Goal: Transaction & Acquisition: Download file/media

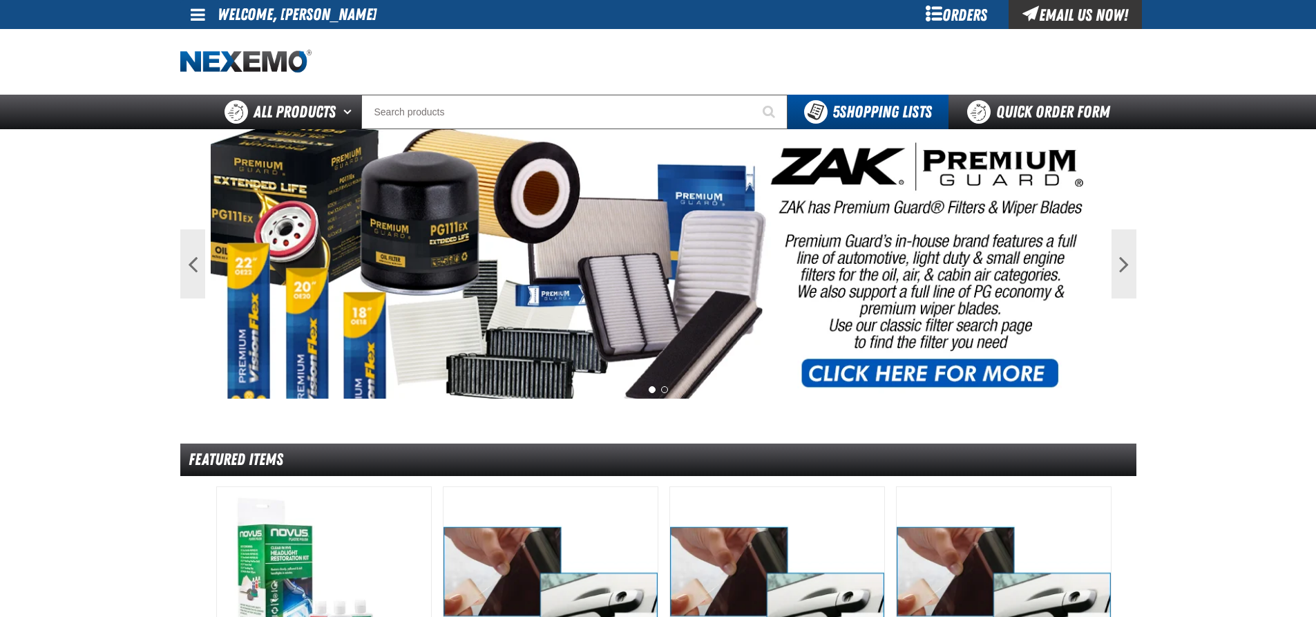
click at [191, 8] on span at bounding box center [198, 14] width 15 height 17
click at [205, 35] on link "My Account My Account" at bounding box center [217, 41] width 61 height 13
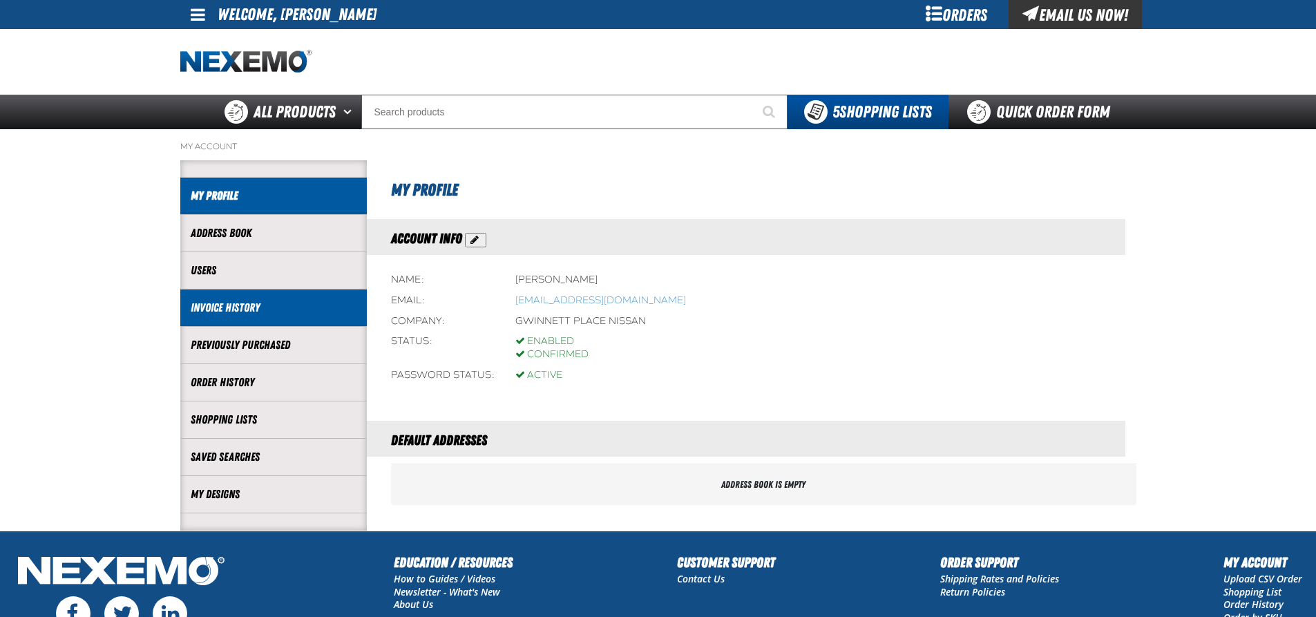
click at [260, 302] on link "Invoice History" at bounding box center [274, 308] width 166 height 16
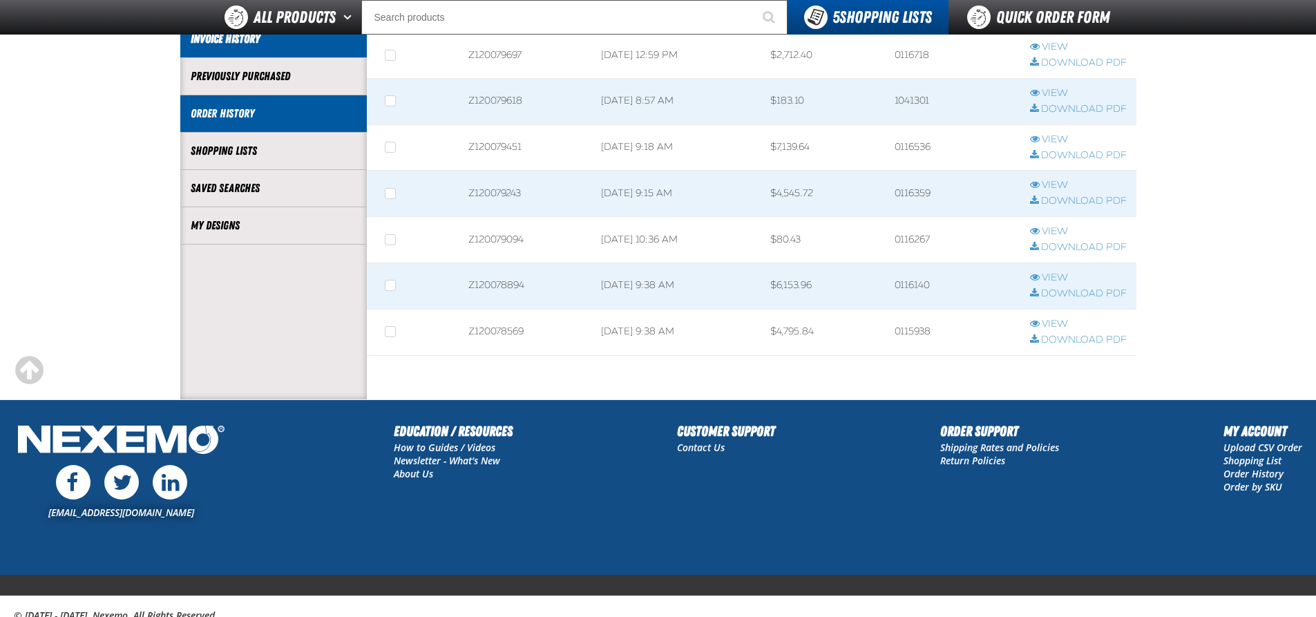
scroll to position [143, 0]
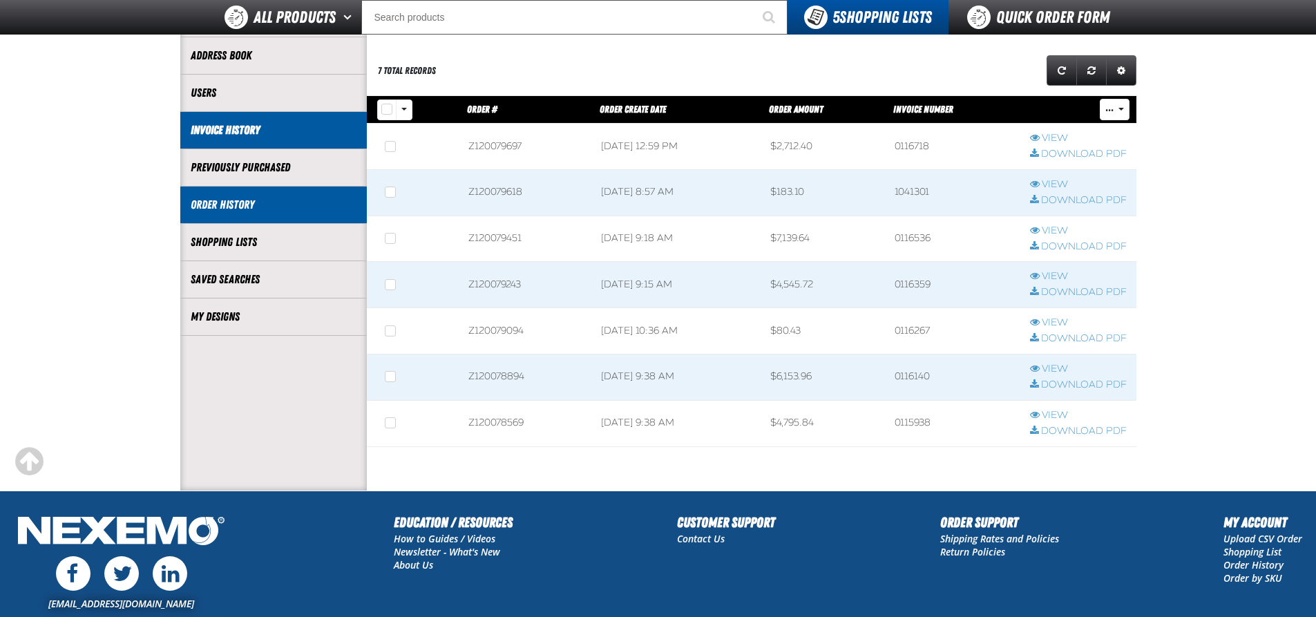
click at [314, 216] on li "Order History" at bounding box center [273, 205] width 187 height 37
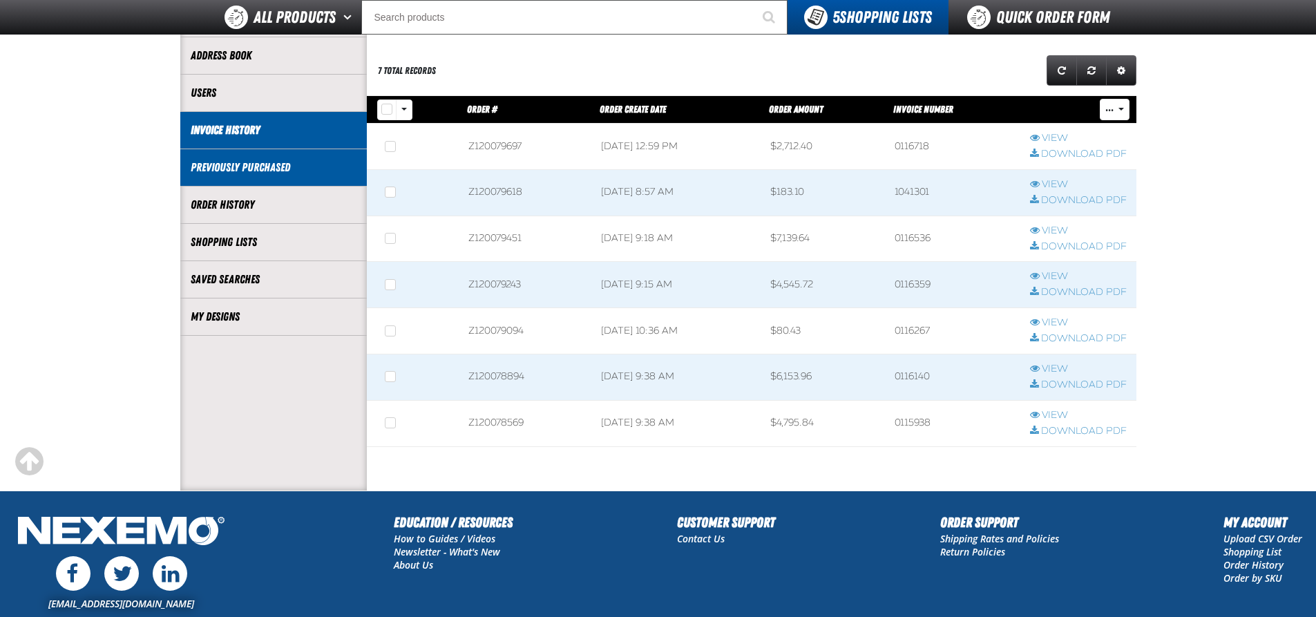
click at [227, 158] on li "Previously Purchased" at bounding box center [273, 167] width 187 height 37
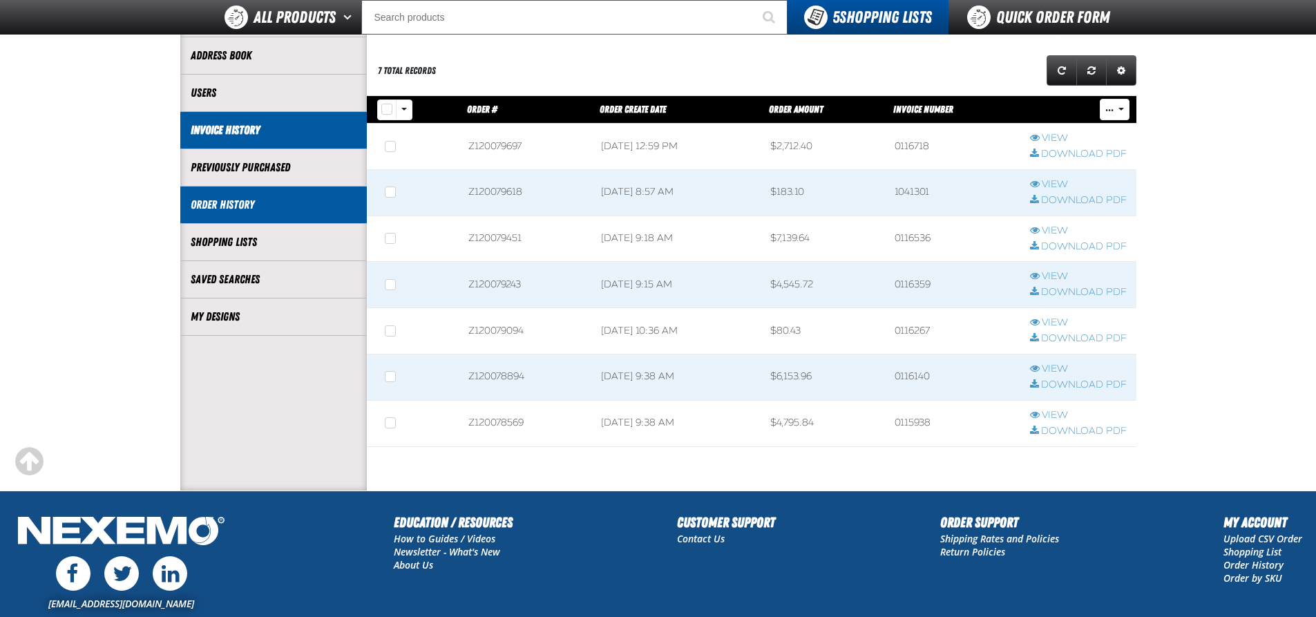
click at [227, 203] on link "Order History" at bounding box center [274, 205] width 166 height 16
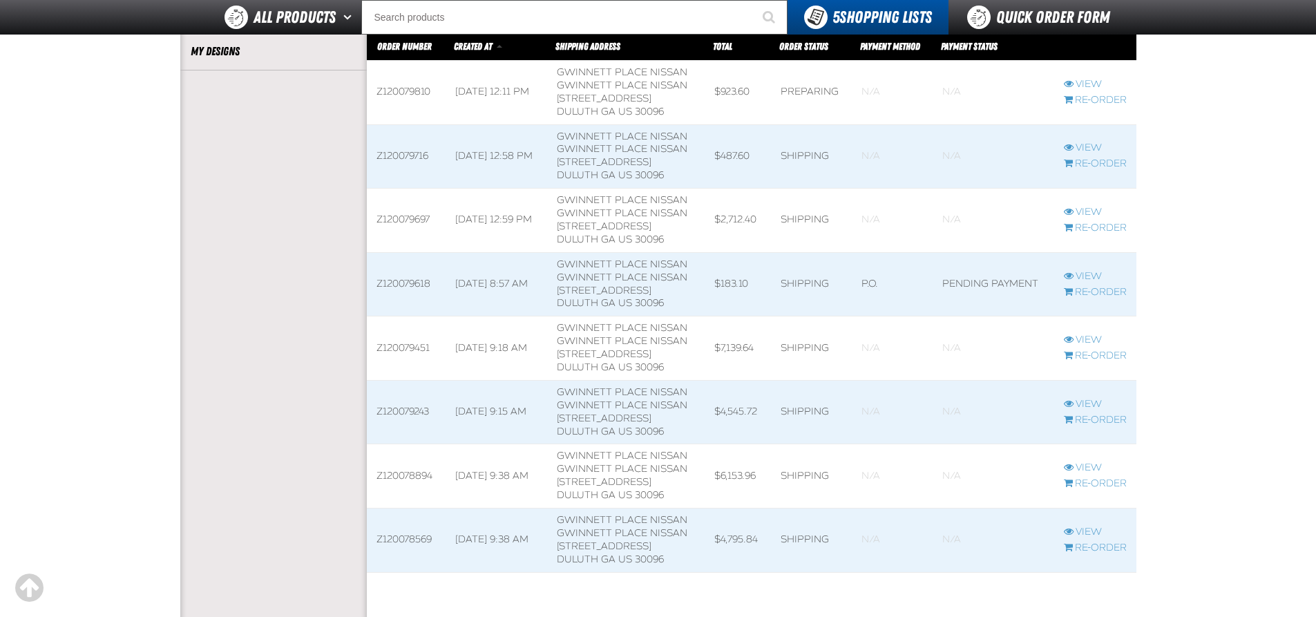
scroll to position [201, 0]
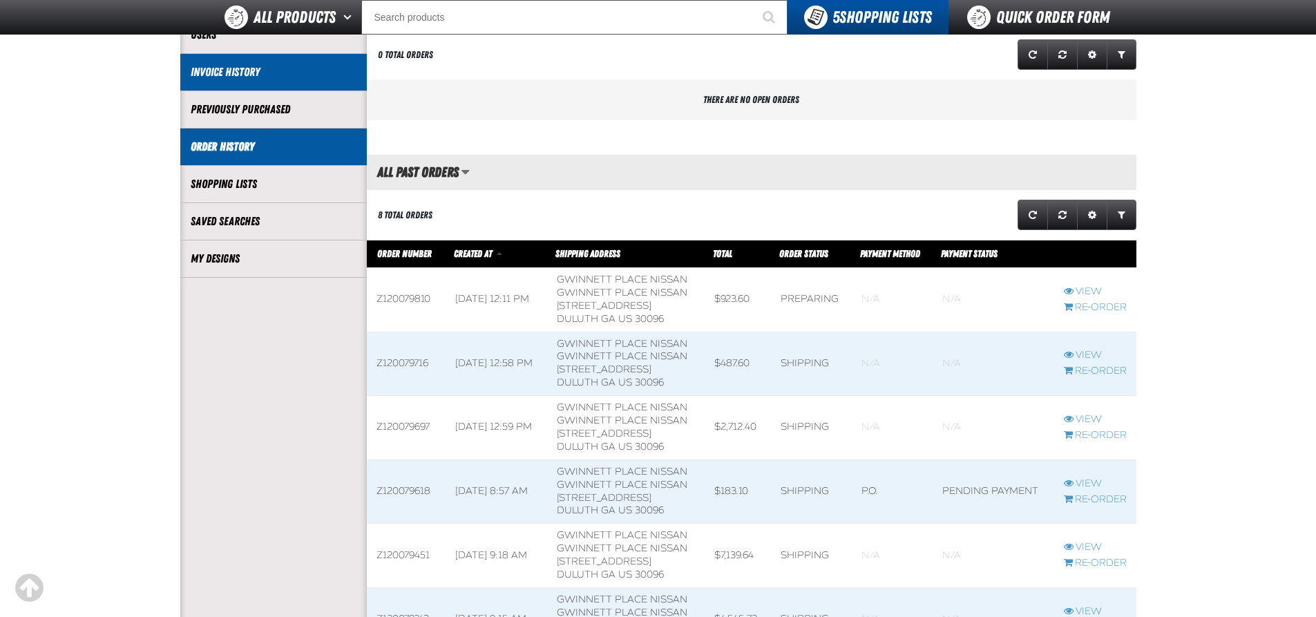
click at [278, 82] on li "Invoice History" at bounding box center [273, 72] width 187 height 37
drag, startPoint x: 289, startPoint y: 112, endPoint x: 136, endPoint y: 285, distance: 230.5
click at [136, 285] on main "My Account / Order History Account My Profile Address Book" at bounding box center [658, 365] width 1316 height 942
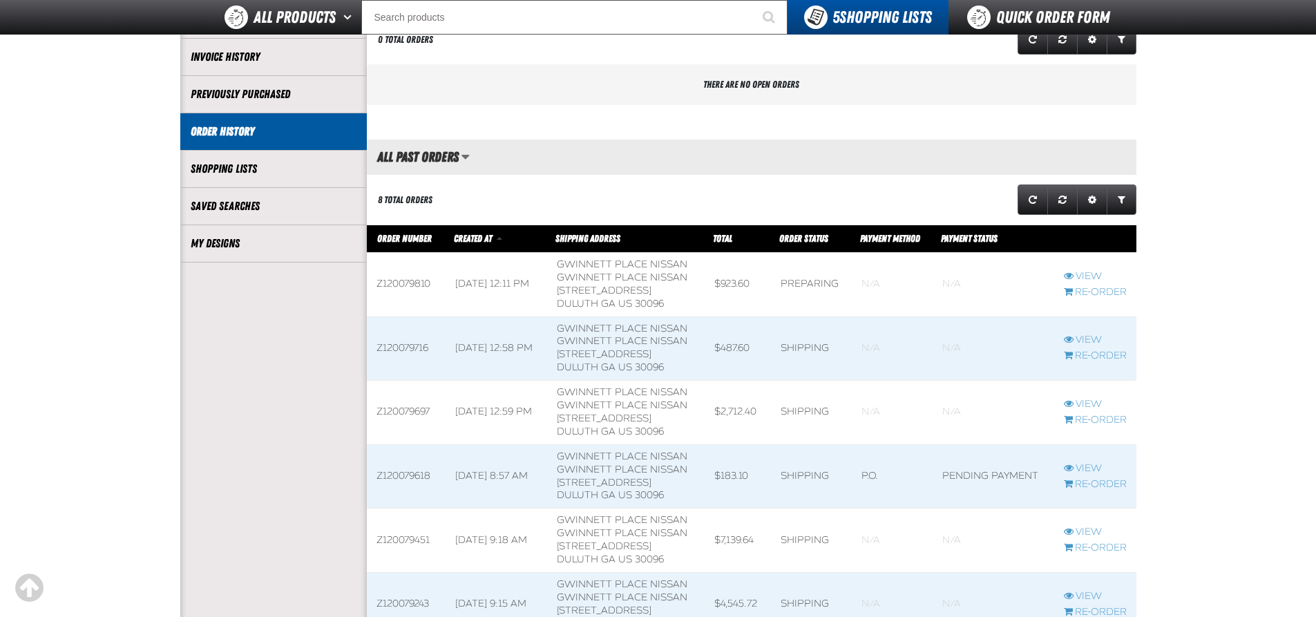
scroll to position [63, 0]
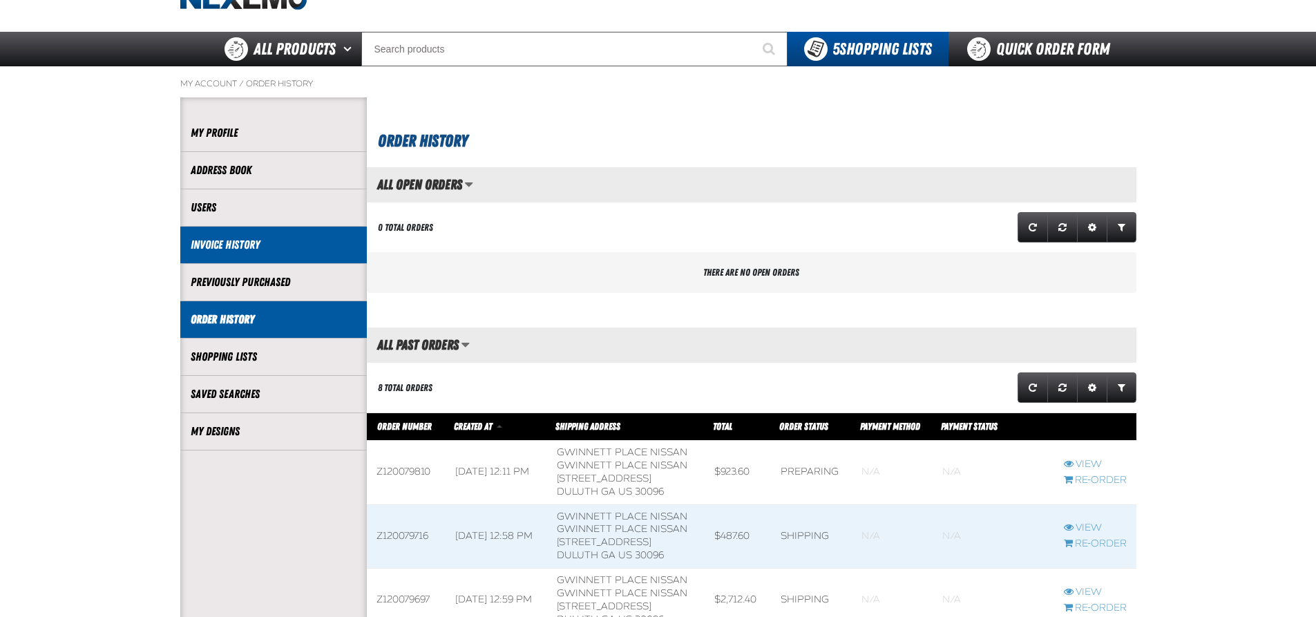
click at [268, 243] on link "Invoice History" at bounding box center [274, 245] width 166 height 16
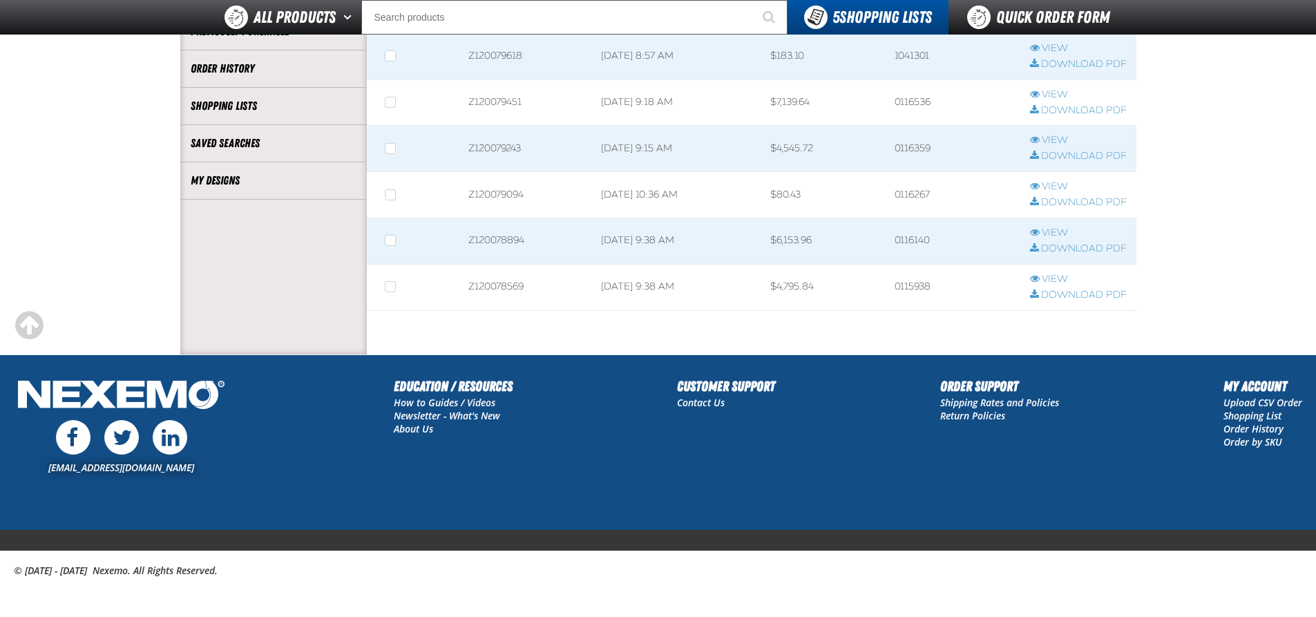
scroll to position [281, 0]
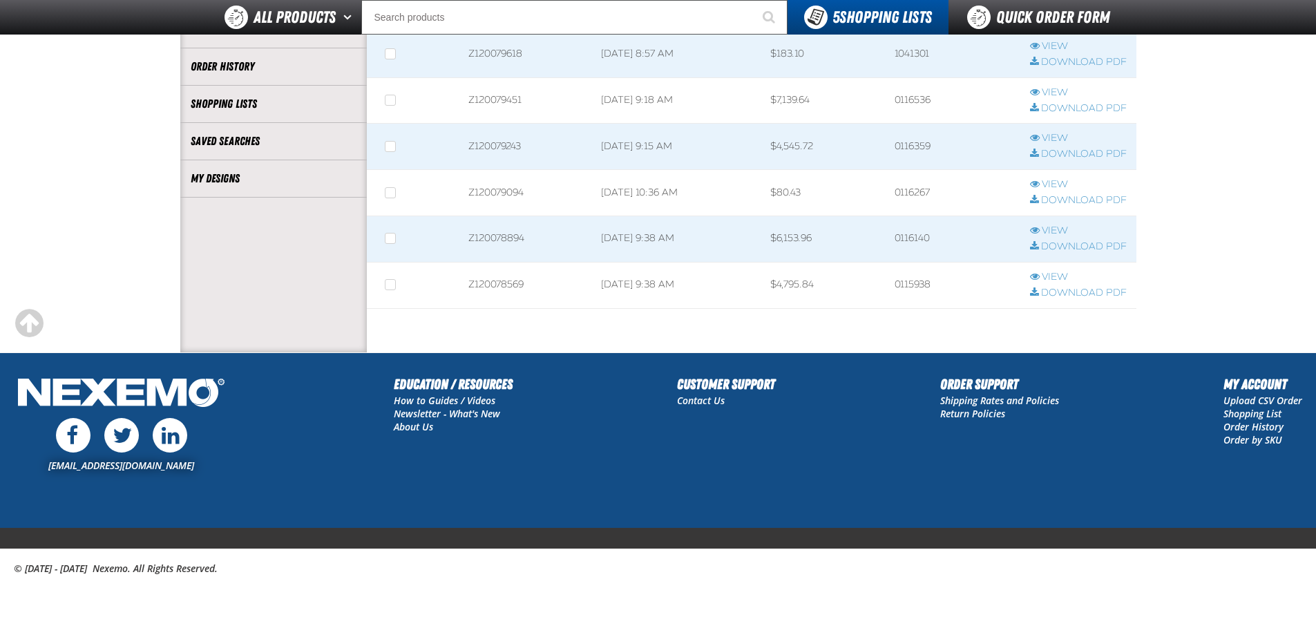
drag, startPoint x: 858, startPoint y: 327, endPoint x: 798, endPoint y: 332, distance: 60.4
click at [798, 332] on section "Invoice History 7 total records Grid Settings" at bounding box center [752, 99] width 770 height 508
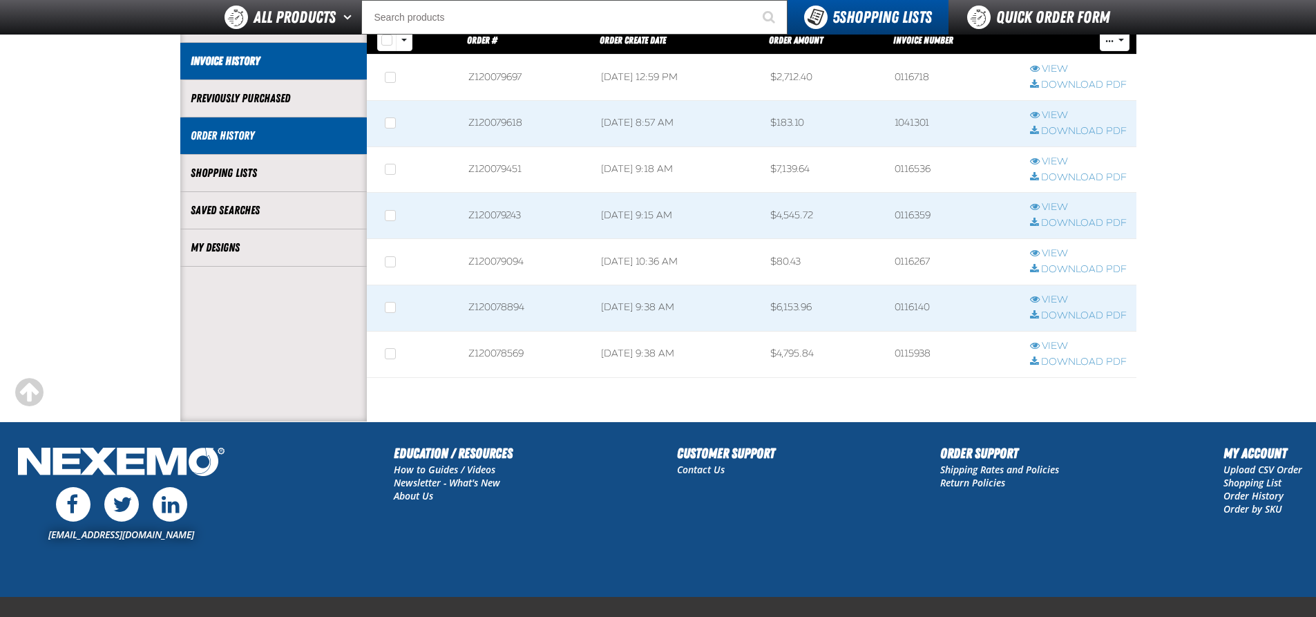
click at [240, 135] on link "Order History" at bounding box center [274, 136] width 166 height 16
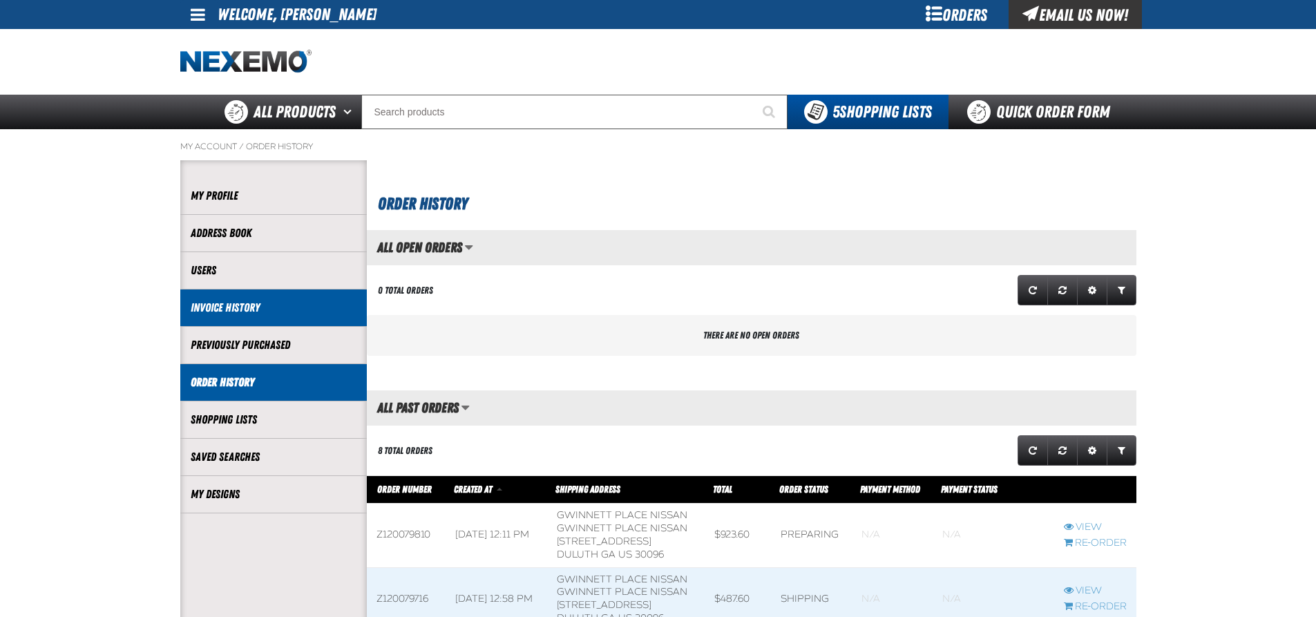
click at [257, 306] on link "Invoice History" at bounding box center [274, 308] width 166 height 16
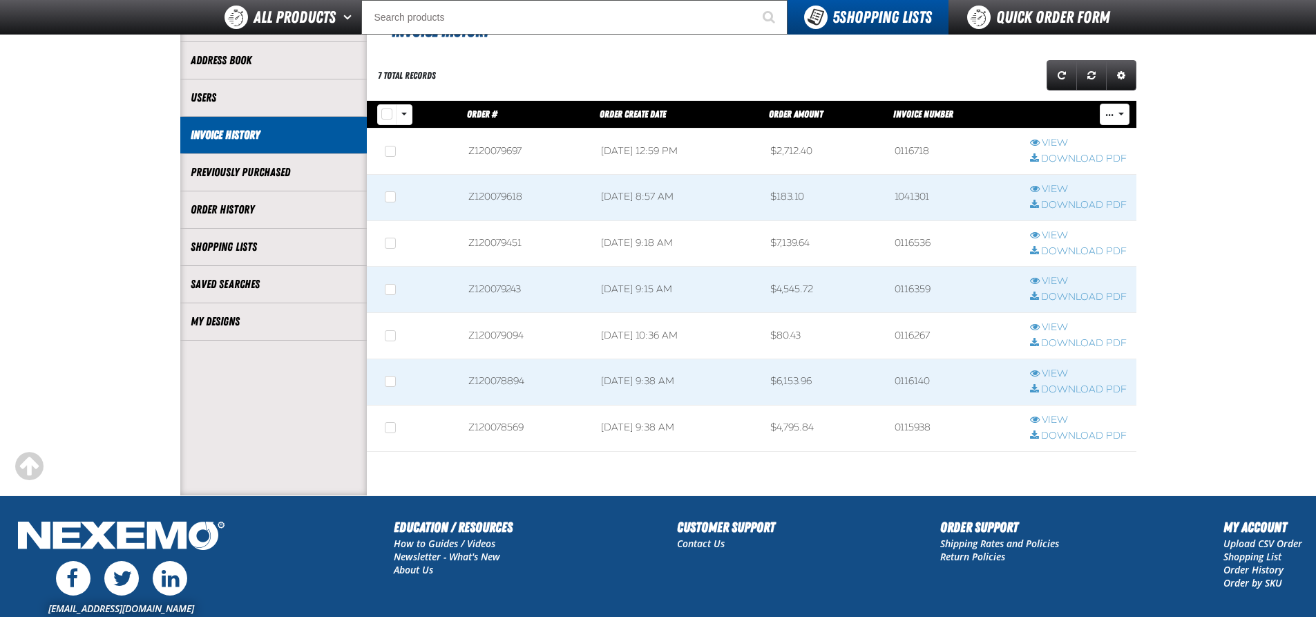
scroll to position [69, 0]
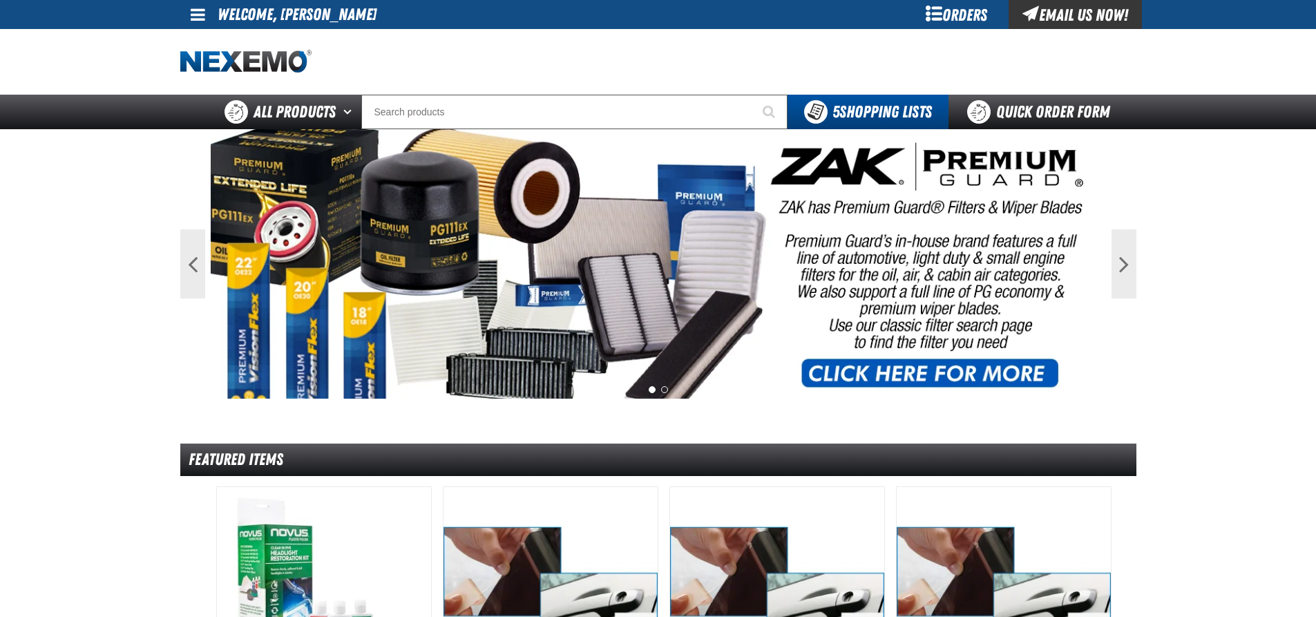
click at [964, 17] on div "Orders" at bounding box center [957, 14] width 104 height 29
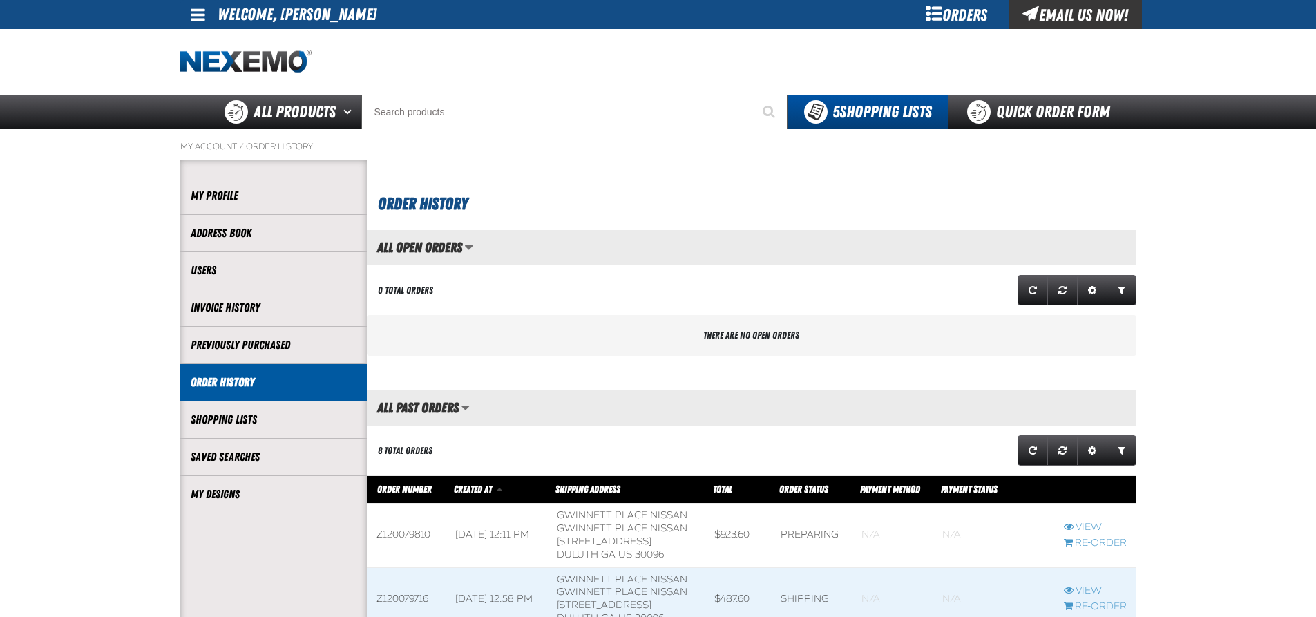
scroll to position [1, 1]
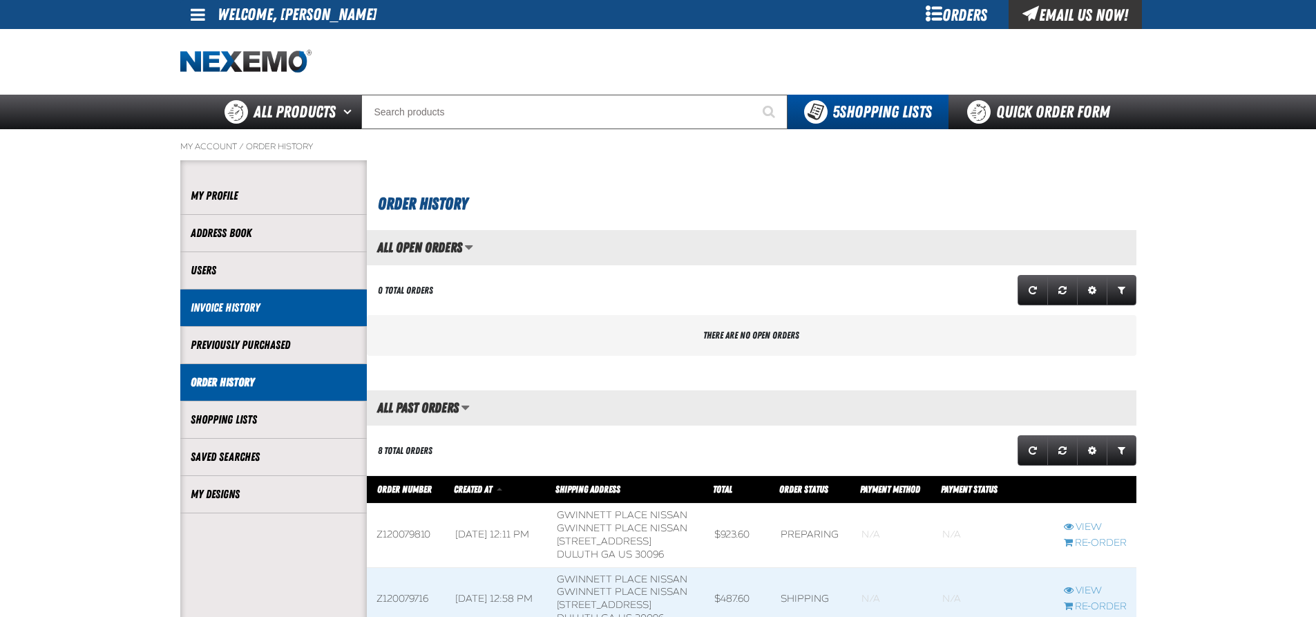
click at [249, 310] on link "Invoice History" at bounding box center [274, 308] width 166 height 16
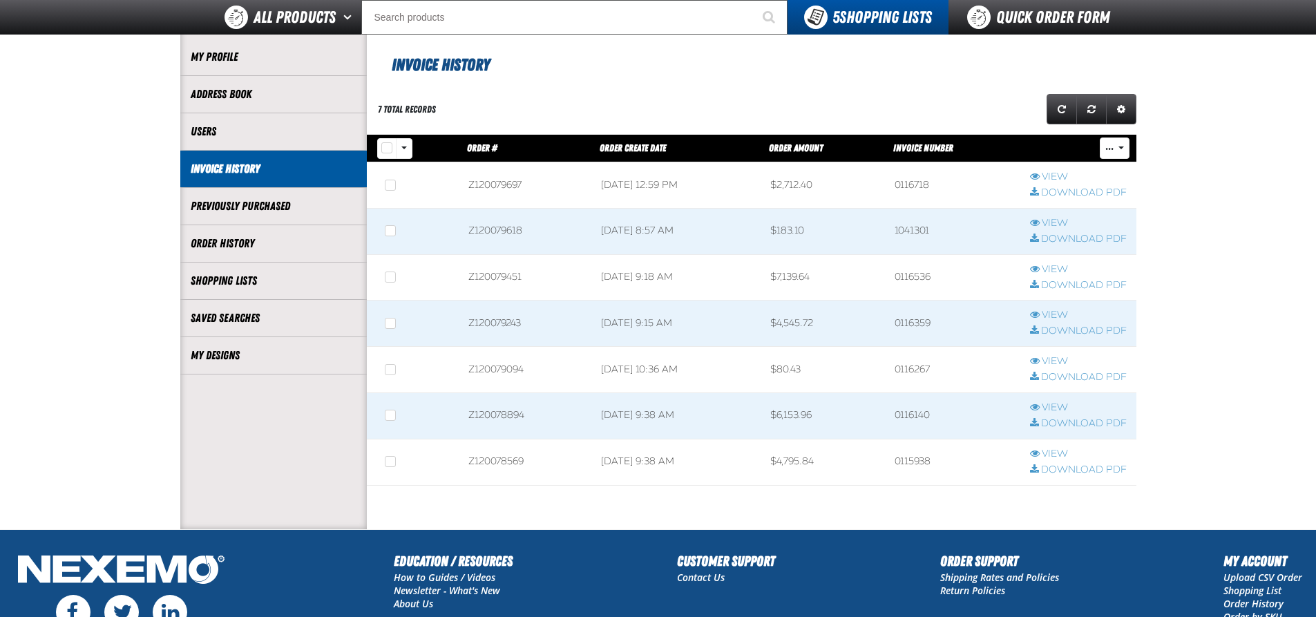
scroll to position [138, 0]
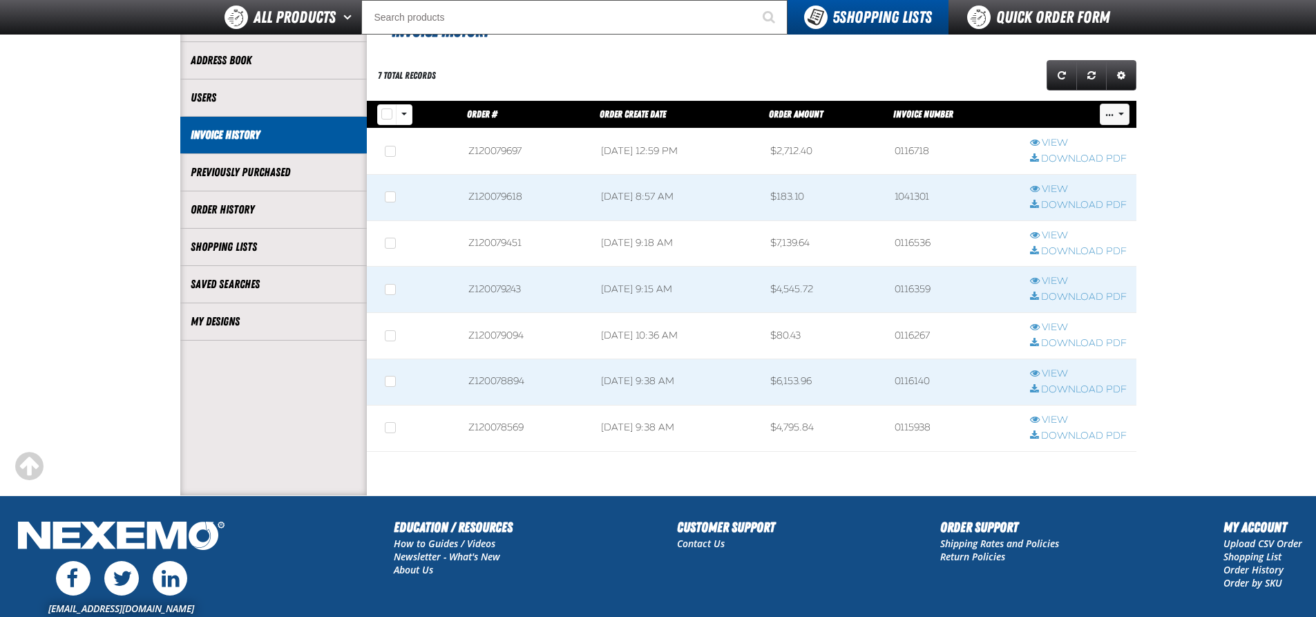
click at [1124, 115] on button "..." at bounding box center [1115, 114] width 30 height 21
click at [1120, 116] on button "..." at bounding box center [1115, 114] width 30 height 21
click at [1110, 115] on span "..." at bounding box center [1109, 115] width 8 height 8
click at [1137, 129] on div "My Account / Invoice History Account My Profile Address Book" at bounding box center [658, 225] width 967 height 539
click at [403, 113] on button "Rows selection options" at bounding box center [404, 114] width 17 height 21
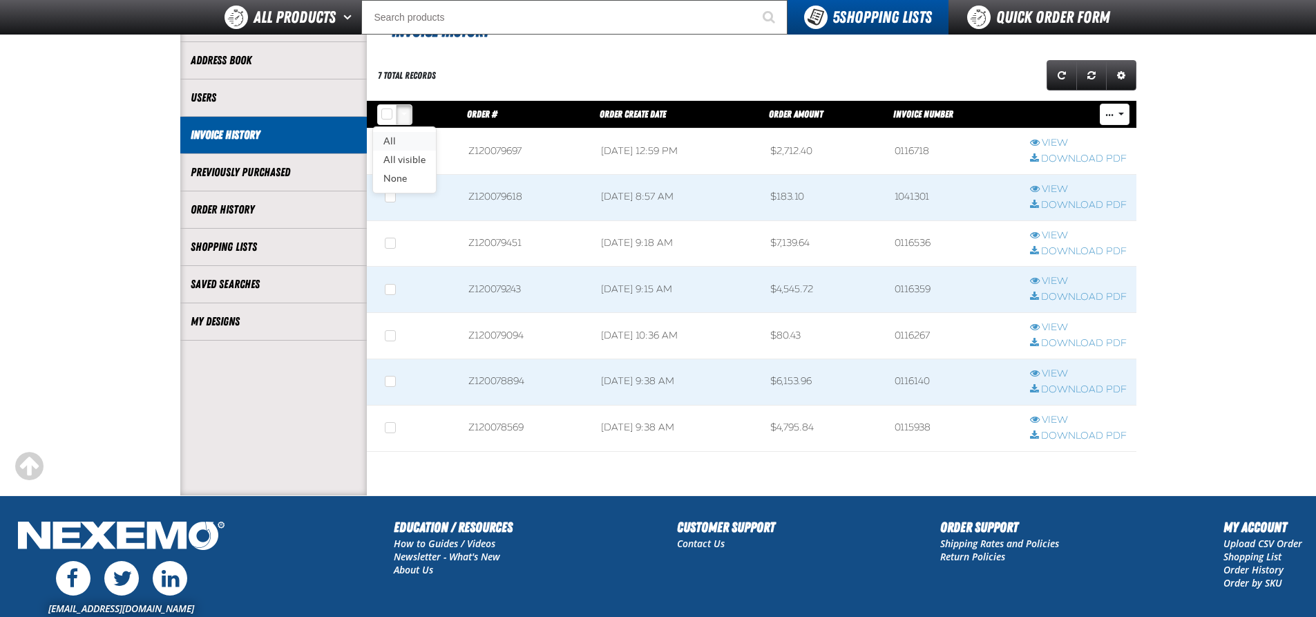
click at [392, 140] on link "All" at bounding box center [404, 141] width 63 height 19
checkbox input "true"
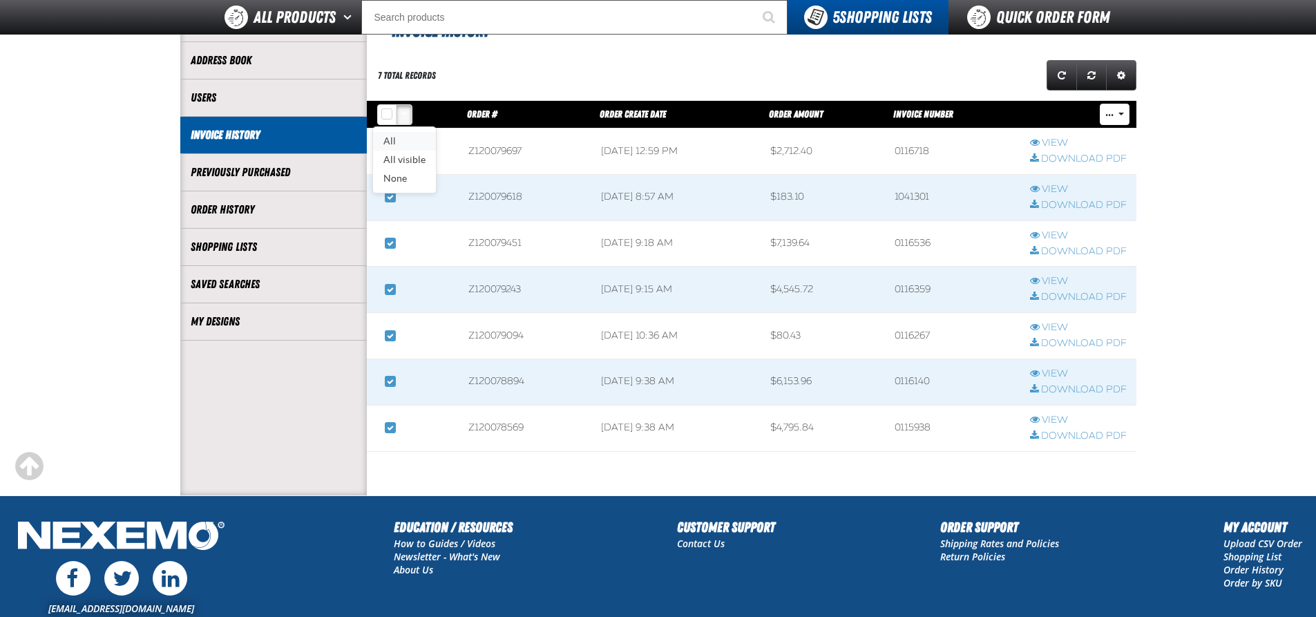
checkbox input "true"
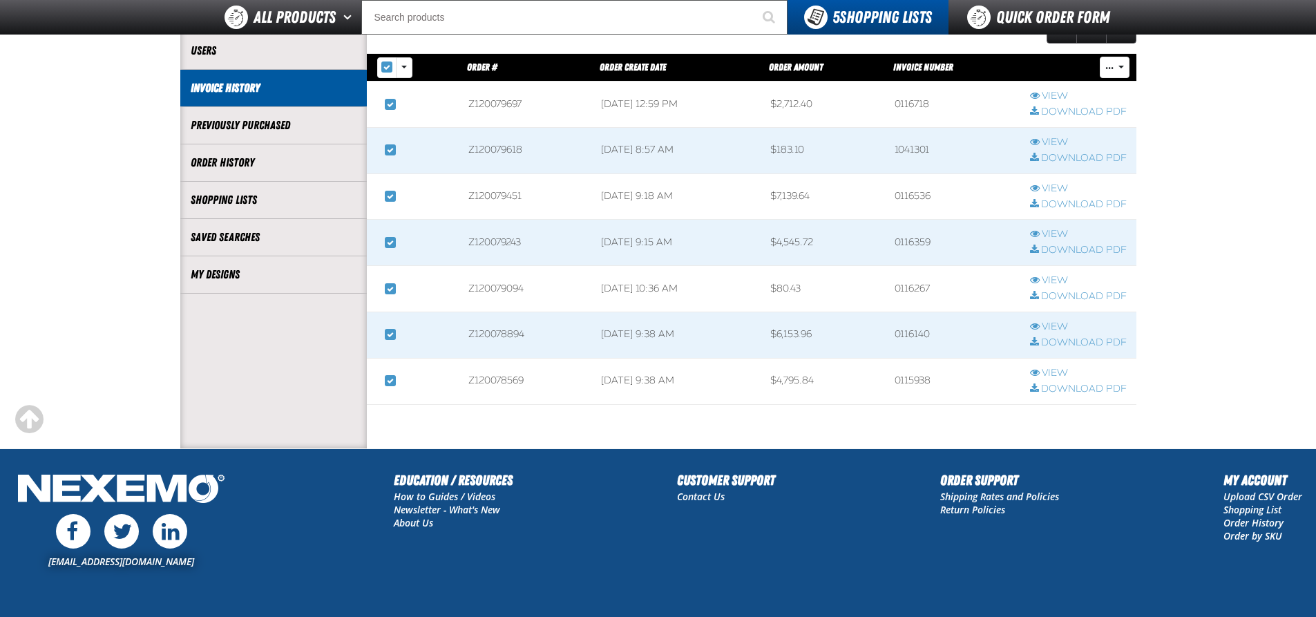
scroll to position [207, 0]
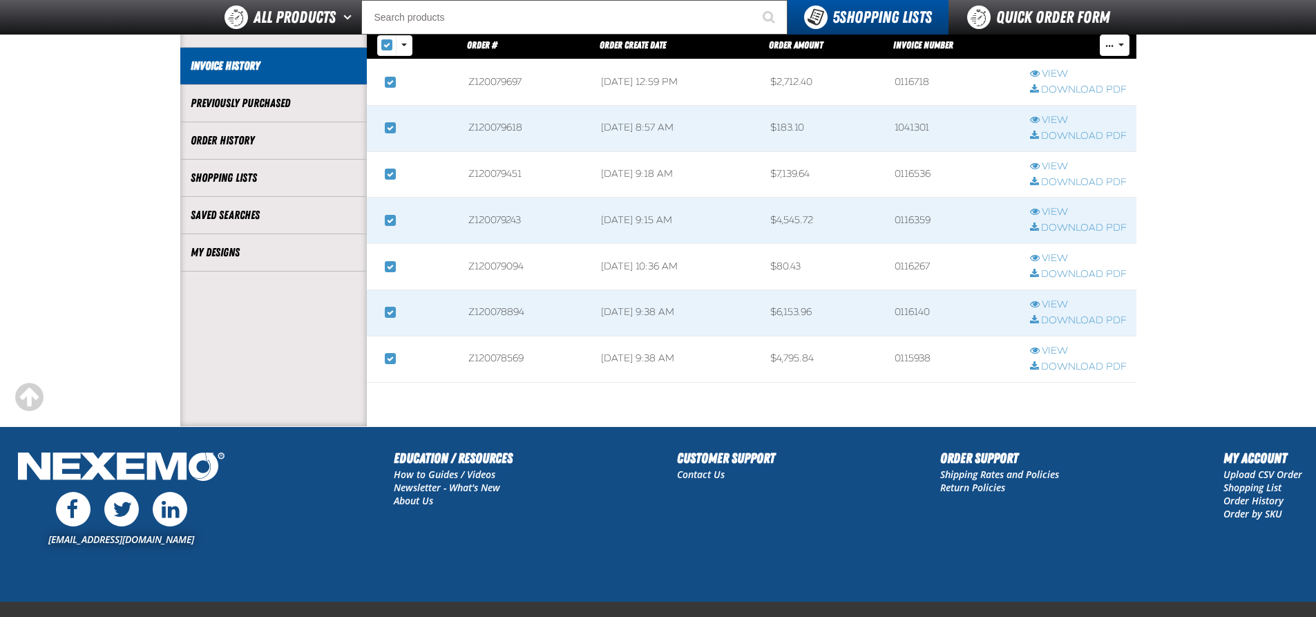
click at [823, 46] on span "Order Amount" at bounding box center [796, 44] width 54 height 11
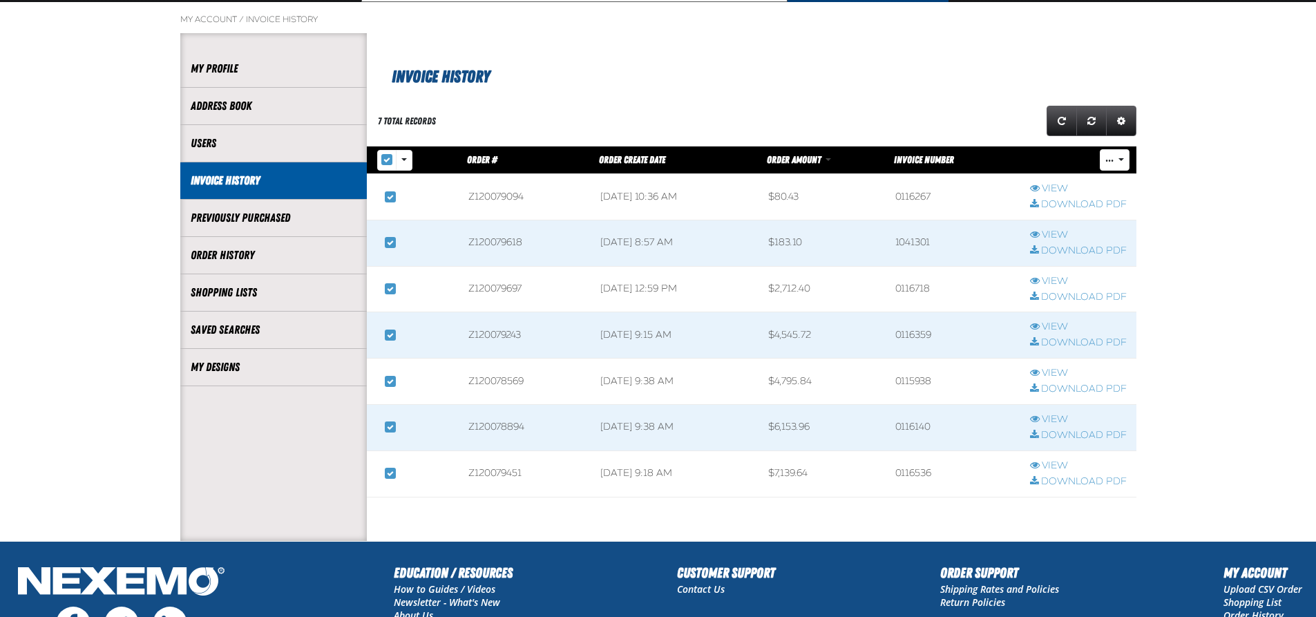
scroll to position [74, 0]
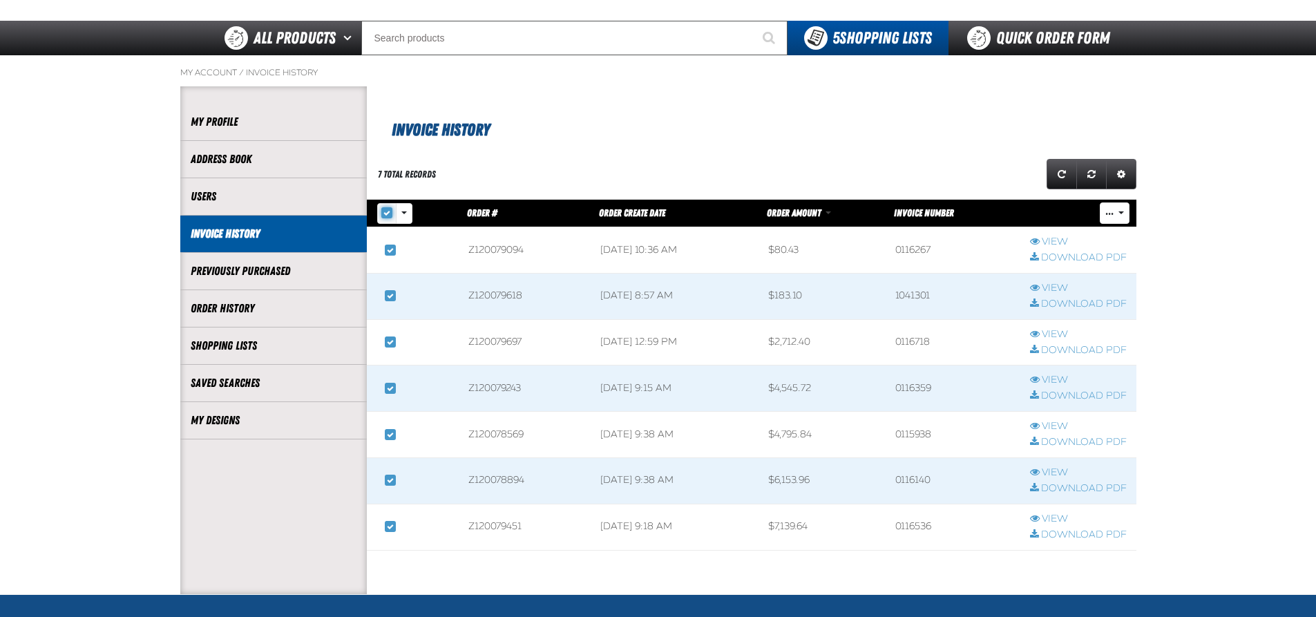
click at [385, 212] on input "Select all rows" at bounding box center [386, 212] width 11 height 11
checkbox input "false"
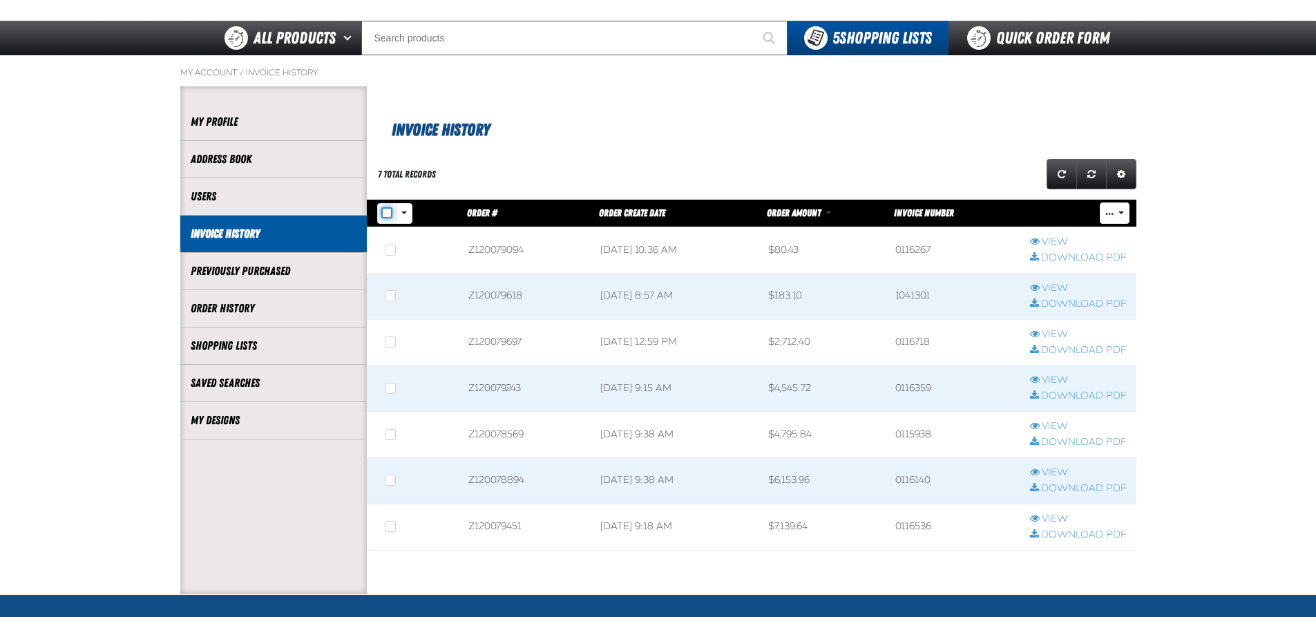
checkbox input "false"
click at [402, 213] on button "Rows selection options" at bounding box center [404, 213] width 17 height 21
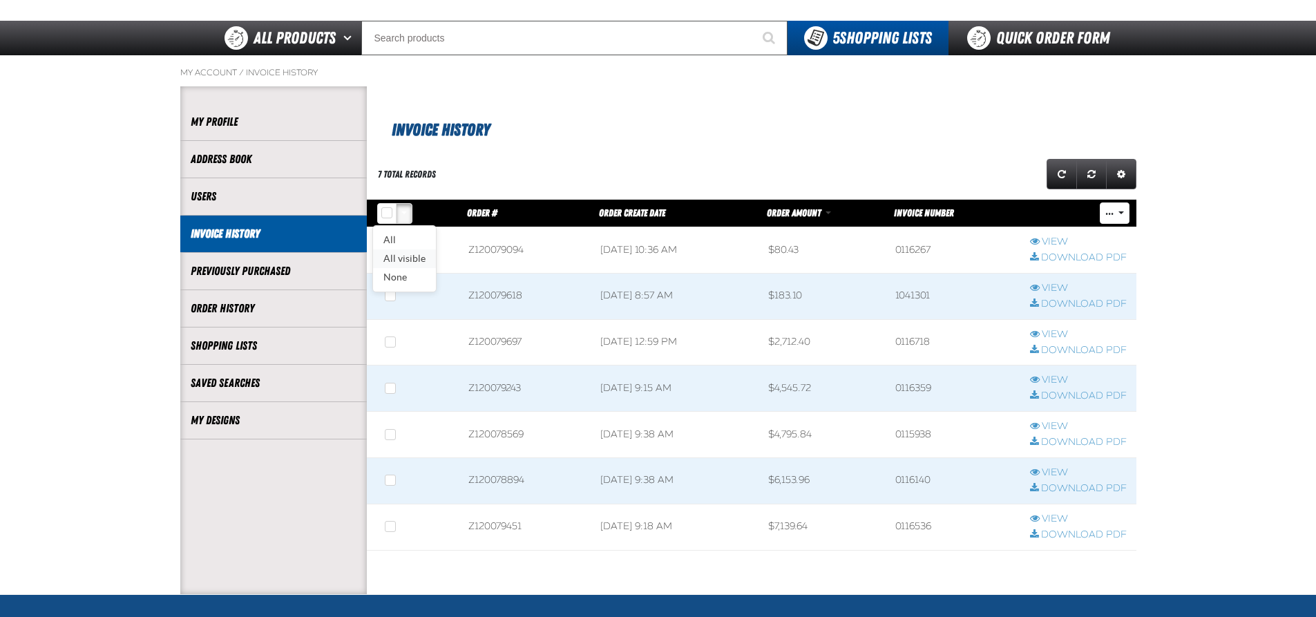
click at [406, 258] on link "All visible" at bounding box center [404, 258] width 63 height 19
checkbox input "true"
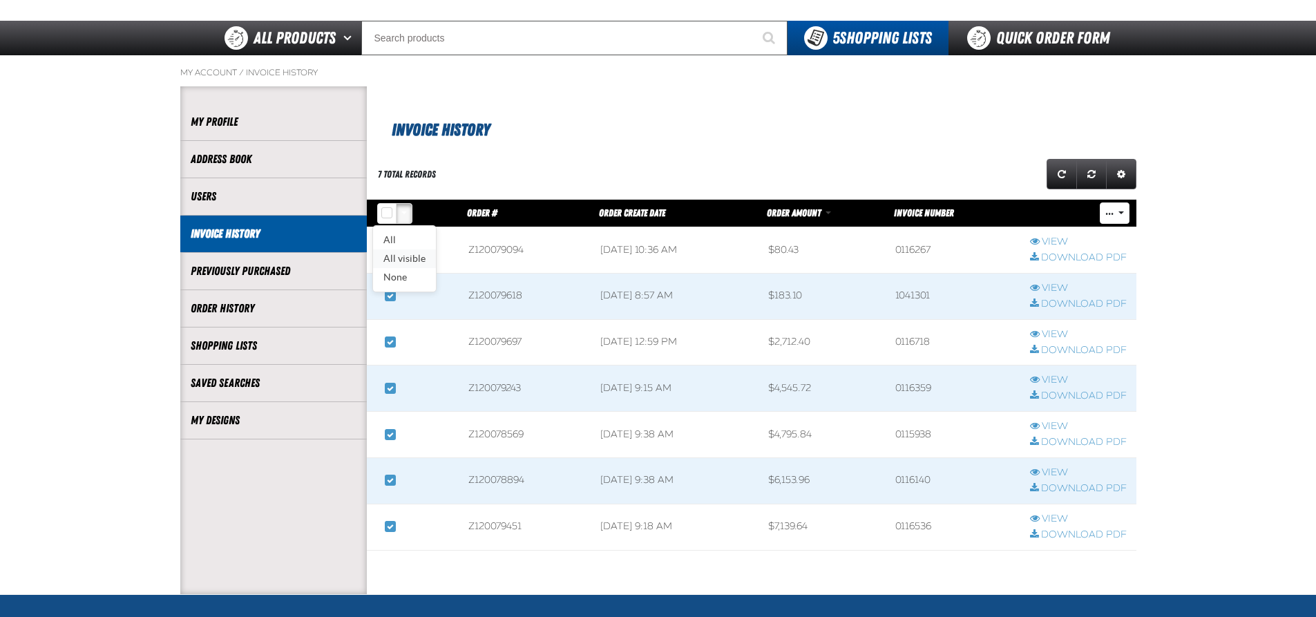
checkbox input "true"
click at [276, 70] on link "Invoice History" at bounding box center [282, 72] width 72 height 11
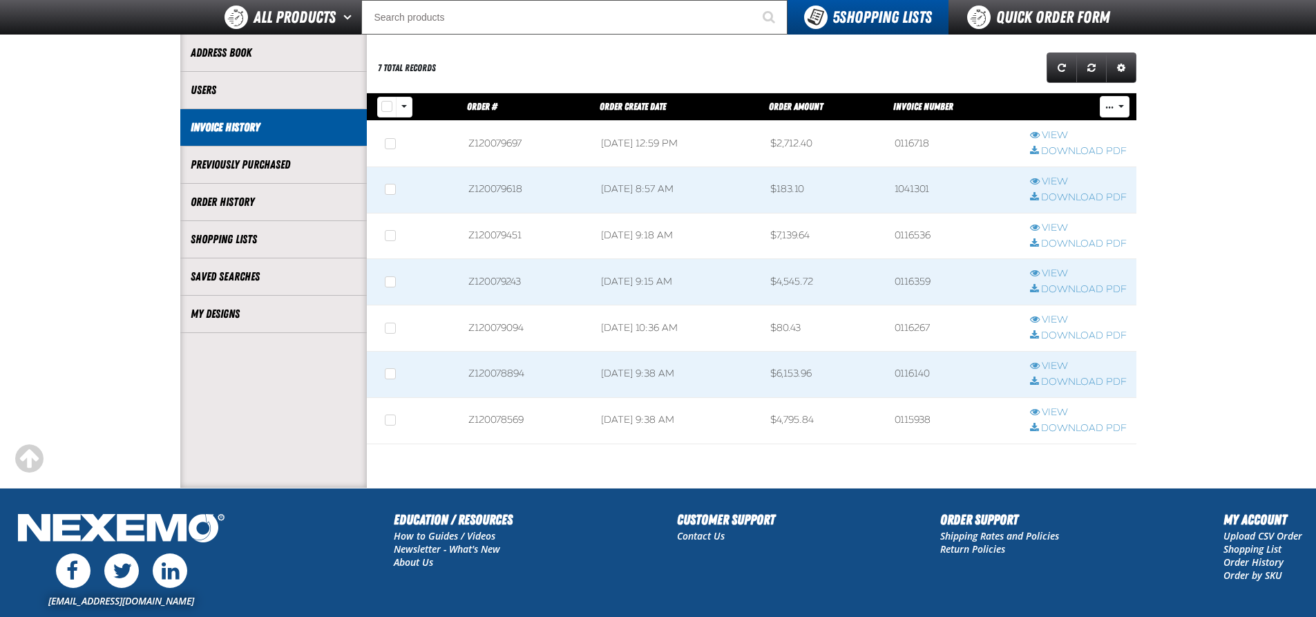
scroll to position [143, 0]
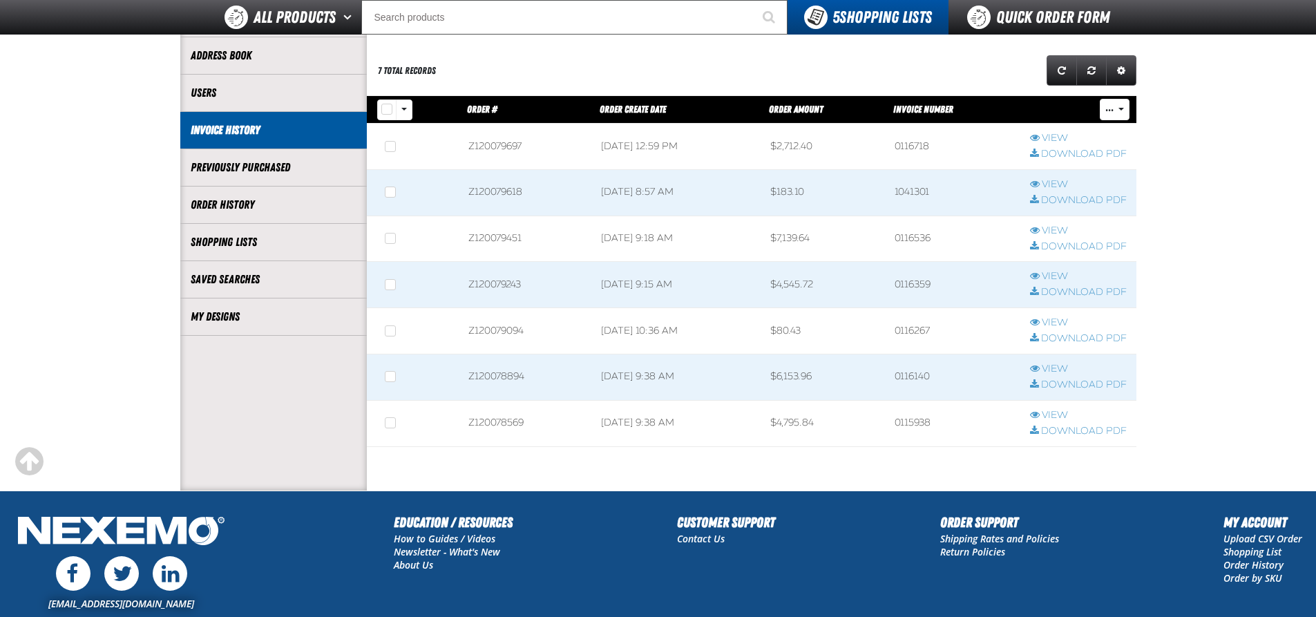
click at [482, 107] on span "Order #" at bounding box center [482, 109] width 30 height 11
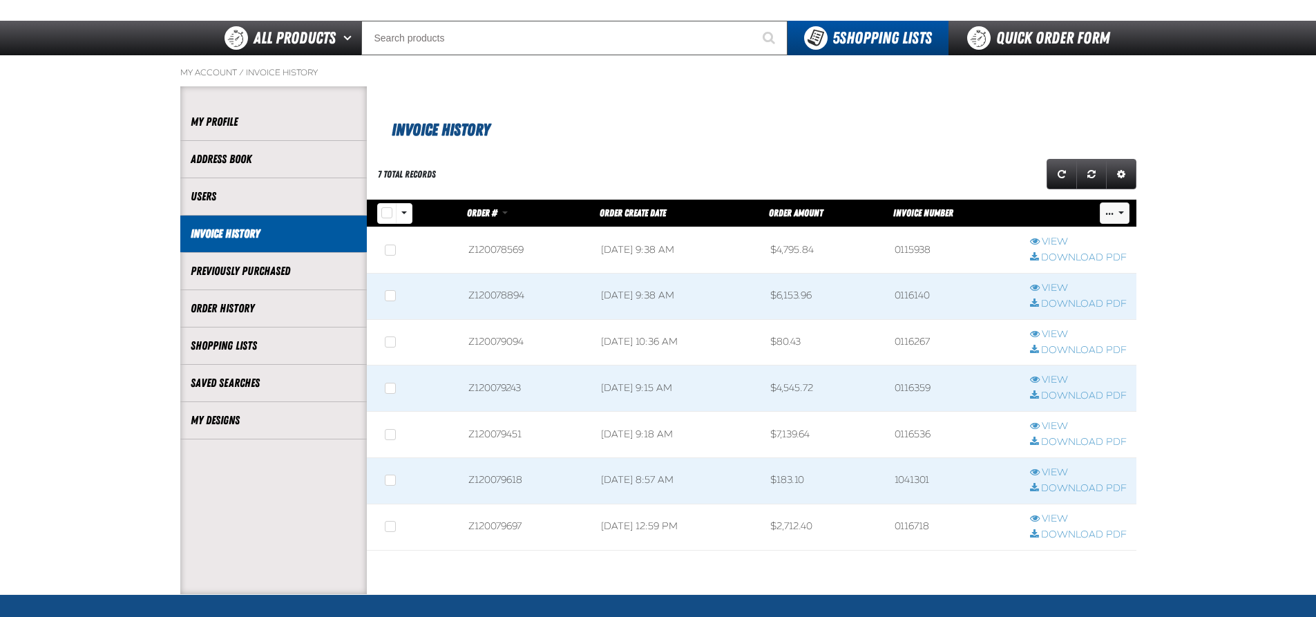
click at [1122, 212] on button "..." at bounding box center [1115, 212] width 30 height 21
click at [1090, 238] on link "Download Zip" at bounding box center [1082, 240] width 93 height 19
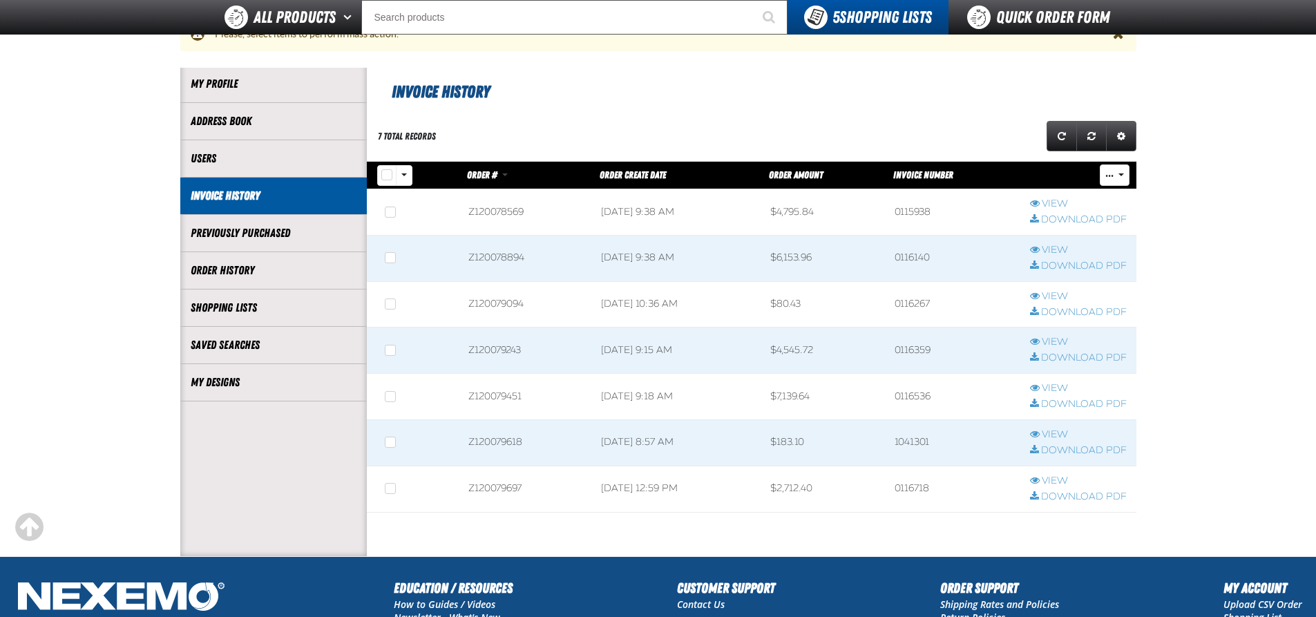
scroll to position [142, 0]
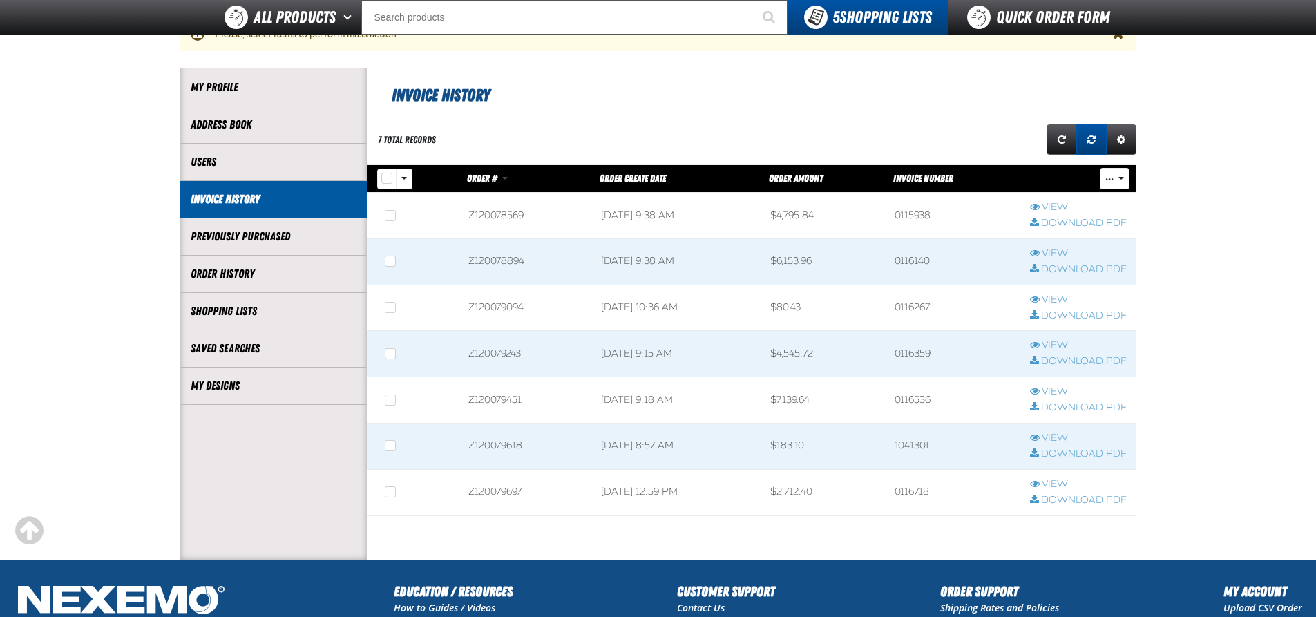
click at [1087, 137] on span "Reset grid action" at bounding box center [1091, 140] width 8 height 10
